Goal: Transaction & Acquisition: Purchase product/service

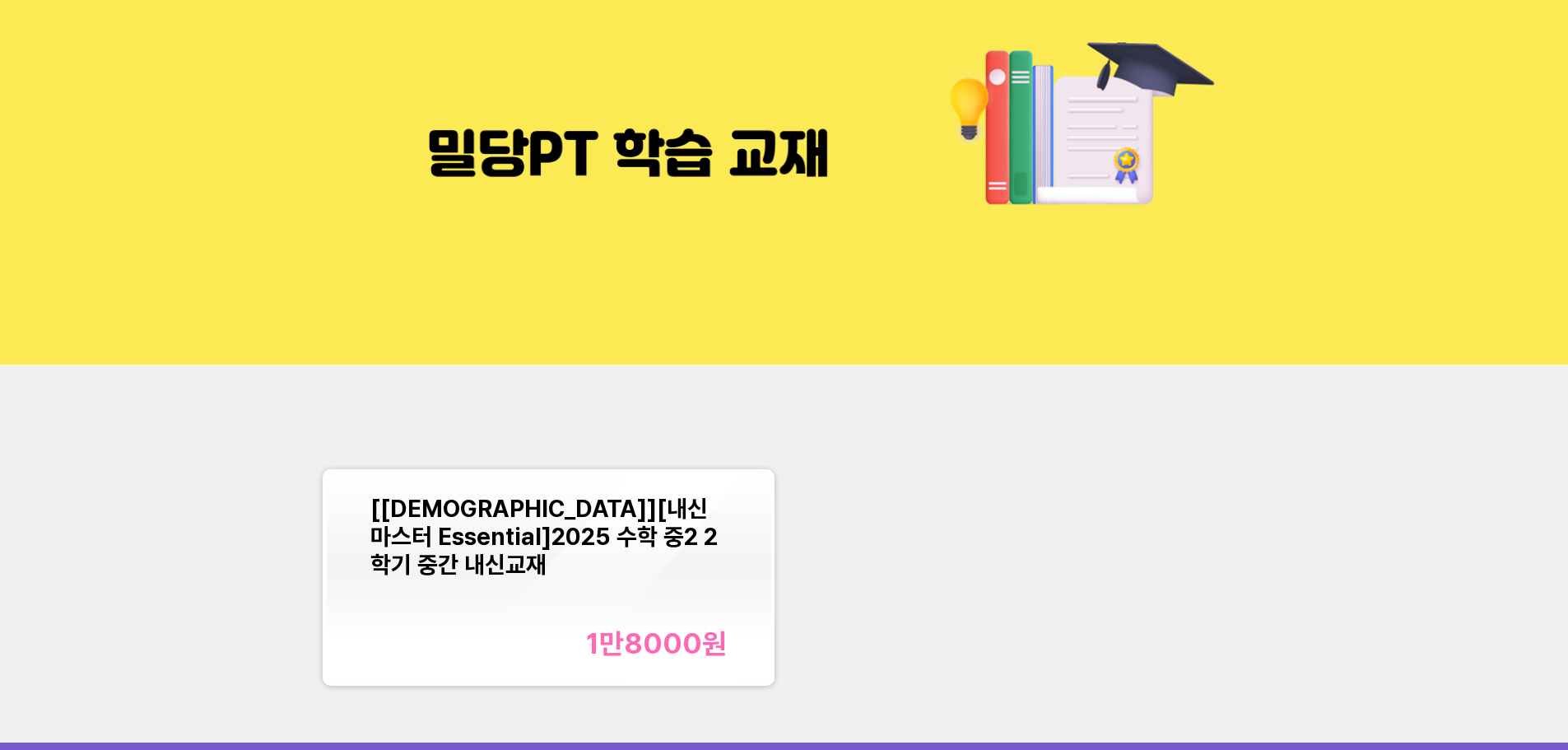
scroll to position [165, 0]
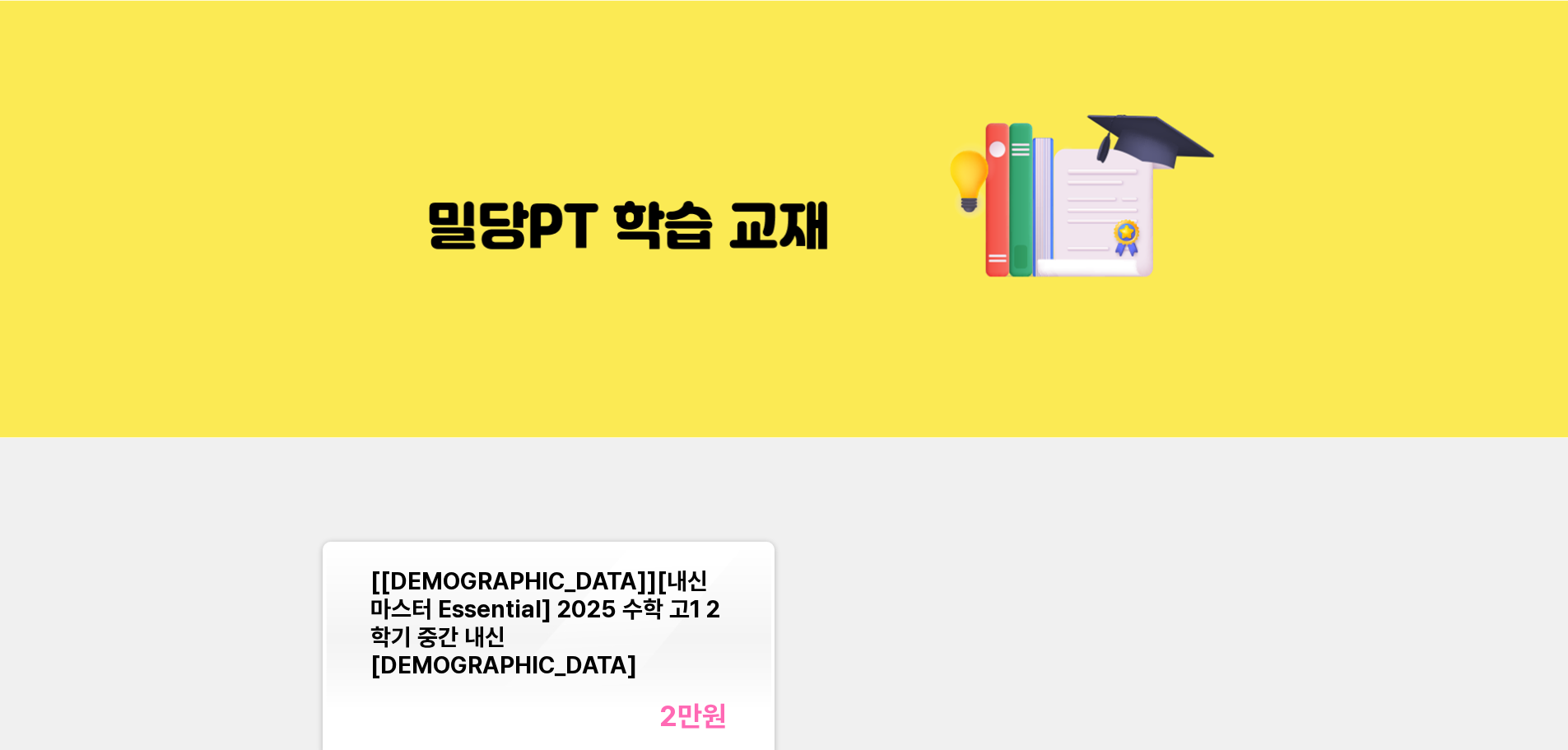
scroll to position [165, 0]
